Goal: Task Accomplishment & Management: Manage account settings

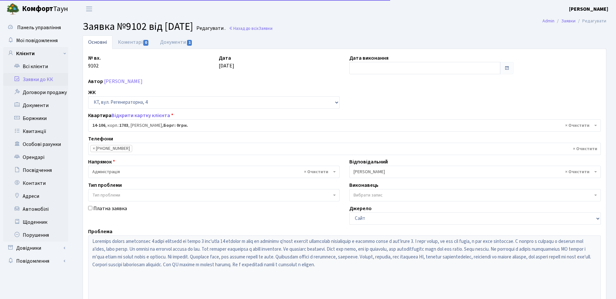
select select "7483"
click at [175, 44] on link "Документи 1" at bounding box center [176, 41] width 43 height 13
select select "25"
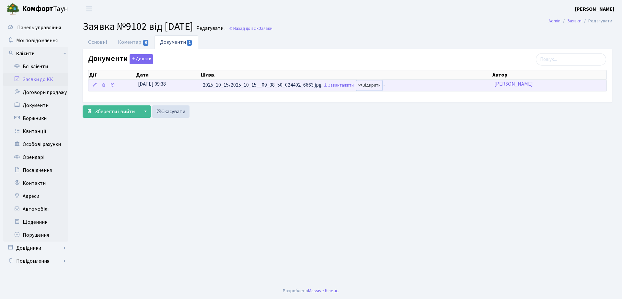
click at [373, 88] on link "Відкрити" at bounding box center [370, 85] width 26 height 10
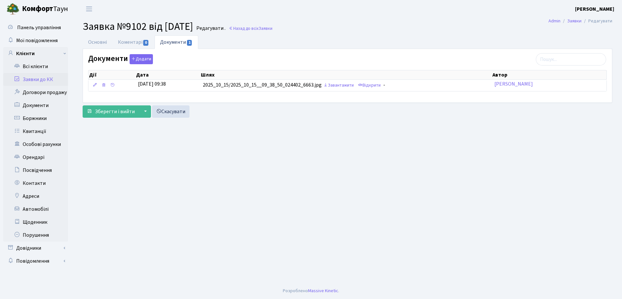
click at [45, 80] on link "Заявки до КК" at bounding box center [35, 79] width 65 height 13
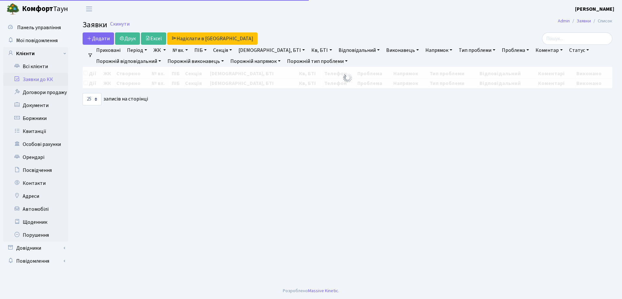
select select "25"
